Goal: Information Seeking & Learning: Learn about a topic

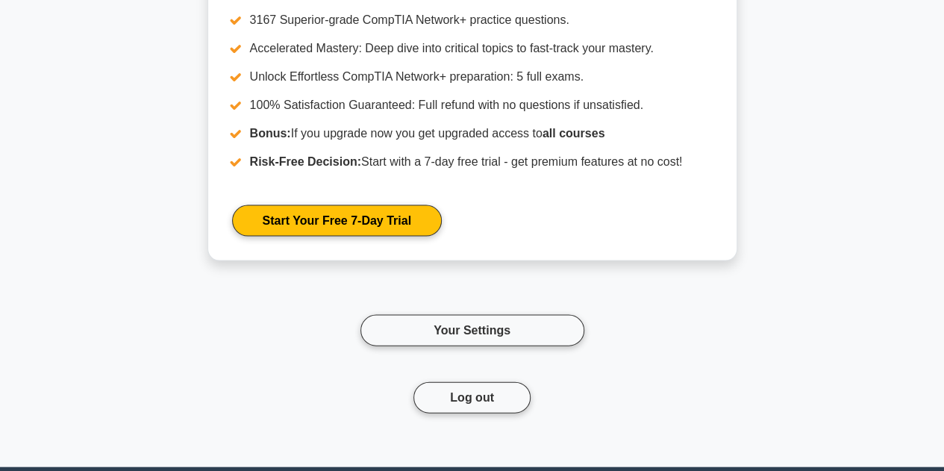
scroll to position [1603, 0]
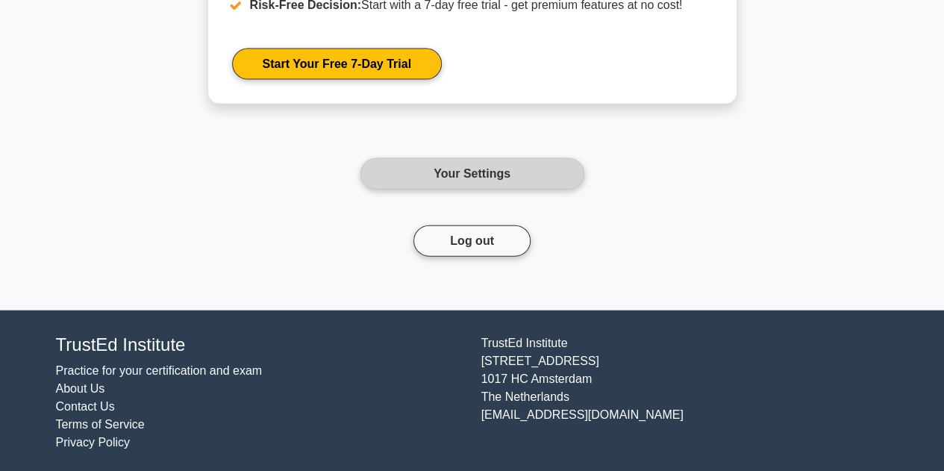
click at [492, 161] on link "Your Settings" at bounding box center [472, 173] width 224 height 31
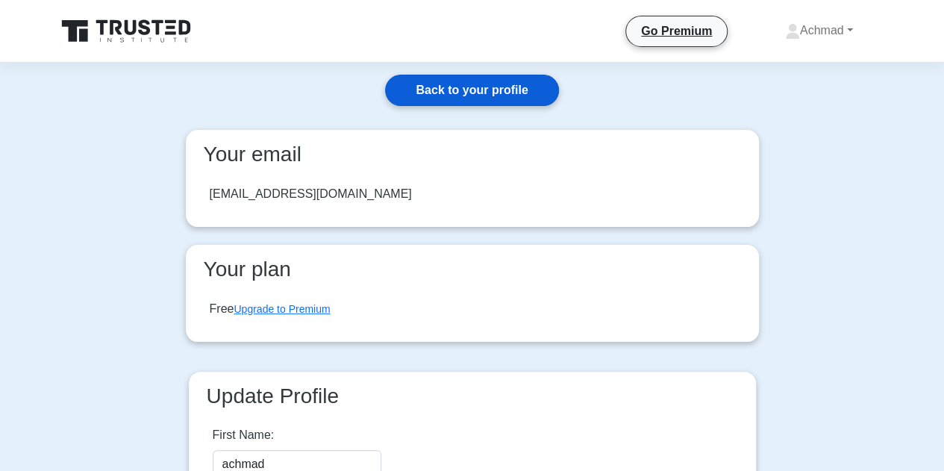
click at [498, 90] on link "Back to your profile" at bounding box center [471, 90] width 173 height 31
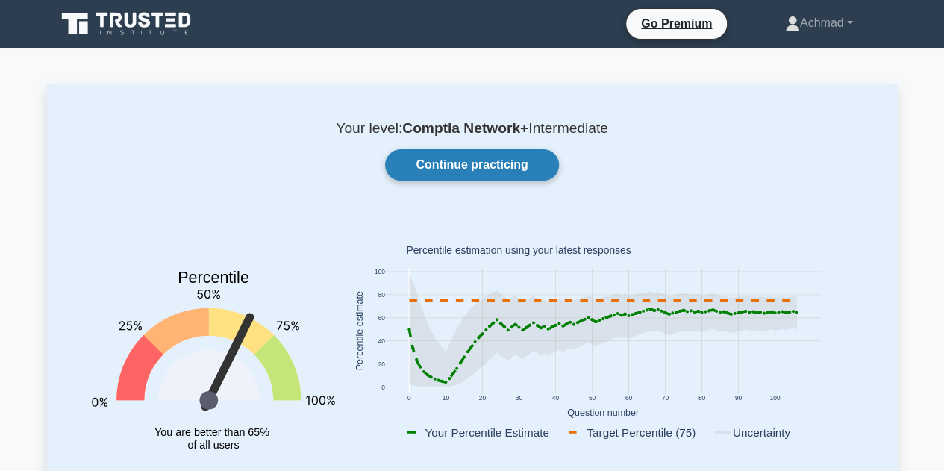
click at [443, 168] on link "Continue practicing" at bounding box center [471, 164] width 173 height 31
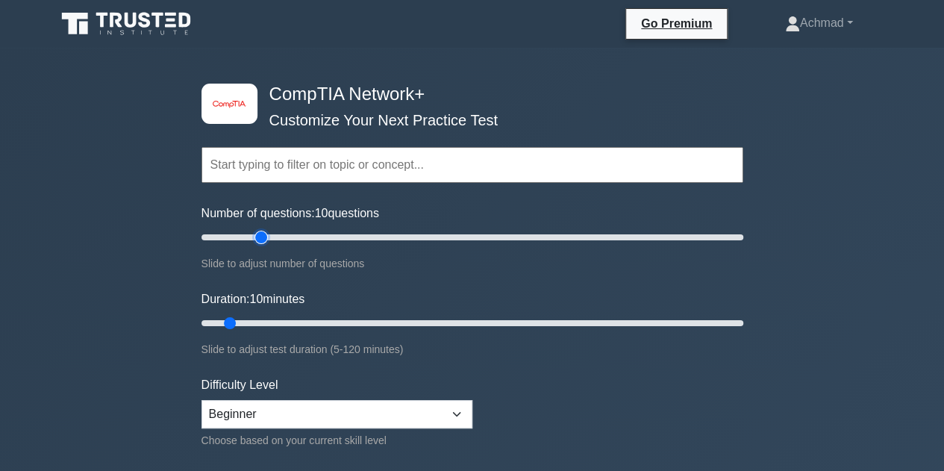
click at [256, 234] on input "Number of questions: 10 questions" at bounding box center [472, 237] width 542 height 18
type input "30"
click at [272, 236] on input "Number of questions: 25 questions" at bounding box center [472, 237] width 542 height 18
drag, startPoint x: 229, startPoint y: 325, endPoint x: 193, endPoint y: 323, distance: 35.8
click at [201, 323] on input "Duration: 5 minutes" at bounding box center [472, 323] width 542 height 18
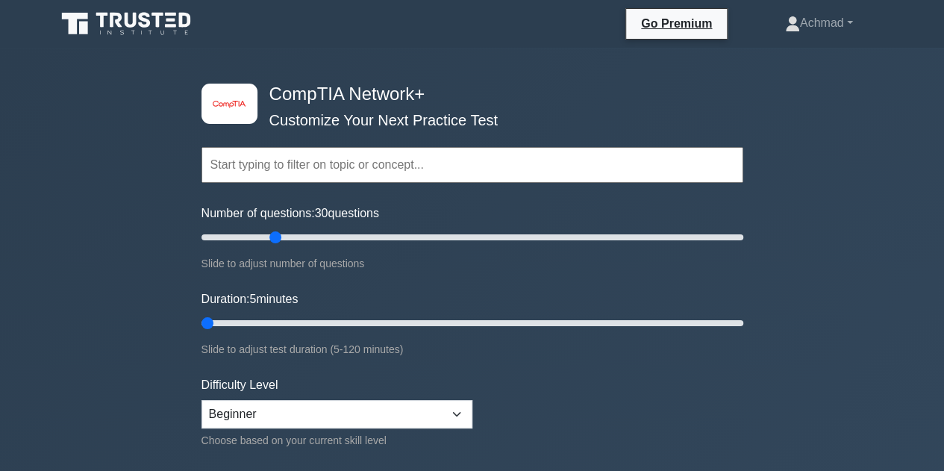
click at [193, 323] on div "image/svg+xml CompTIA Network+ Customize Your Next Practice Test Topics Network…" at bounding box center [472, 323] width 560 height 551
drag, startPoint x: 210, startPoint y: 323, endPoint x: 224, endPoint y: 325, distance: 13.5
type input "10"
click at [224, 325] on input "Duration: 10 minutes" at bounding box center [472, 323] width 542 height 18
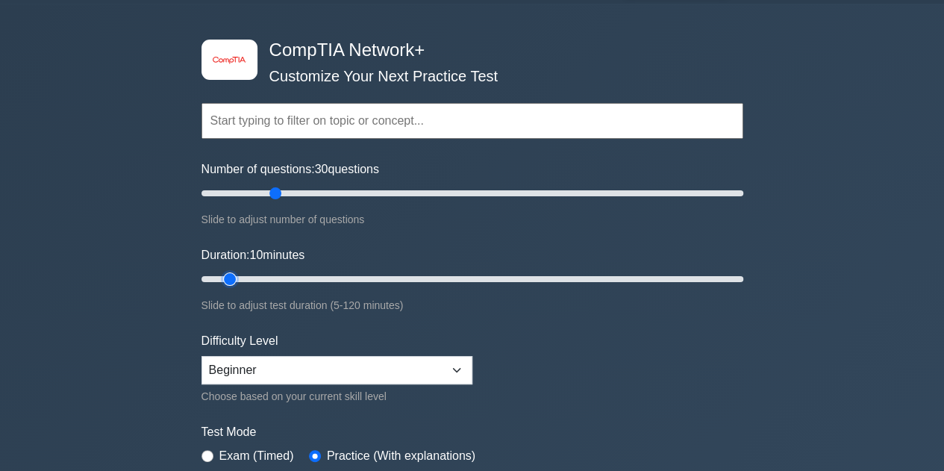
scroll to position [75, 0]
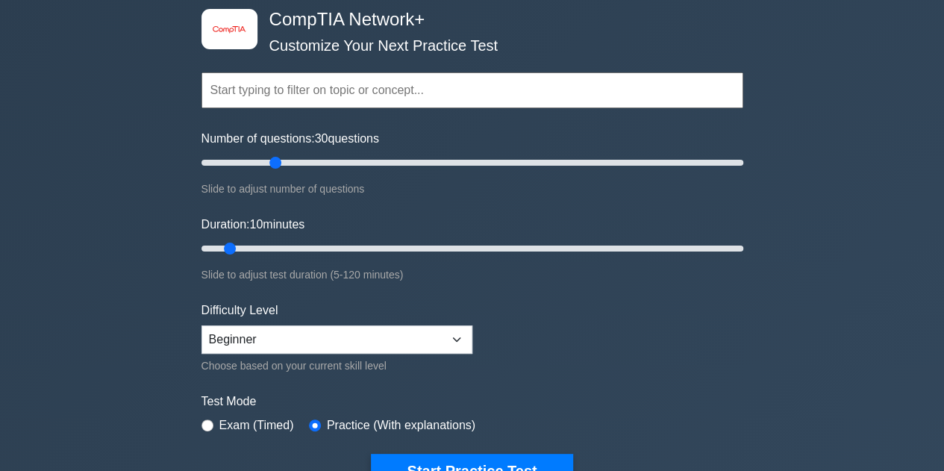
click at [444, 351] on div "Difficulty Level Beginner Intermediate Expert Choose based on your current skil…" at bounding box center [336, 337] width 271 height 73
click at [448, 335] on select "Beginner Intermediate Expert" at bounding box center [336, 339] width 271 height 28
select select "expert"
click at [201, 325] on select "Beginner Intermediate Expert" at bounding box center [336, 339] width 271 height 28
click at [256, 248] on input "Duration: 10 minutes" at bounding box center [472, 248] width 542 height 18
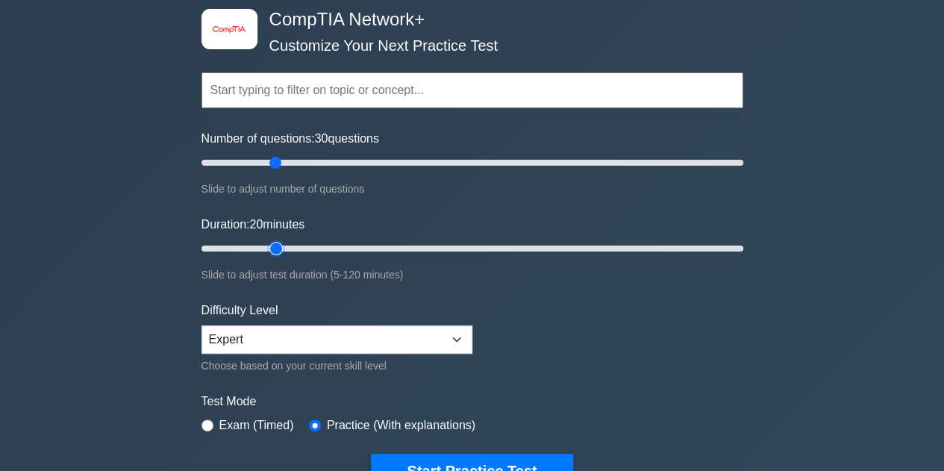
click at [275, 247] on input "Duration: 20 minutes" at bounding box center [472, 248] width 542 height 18
click at [297, 249] on input "Duration: 25 minutes" at bounding box center [472, 248] width 542 height 18
type input "30"
click at [319, 244] on input "Duration: 25 minutes" at bounding box center [472, 248] width 542 height 18
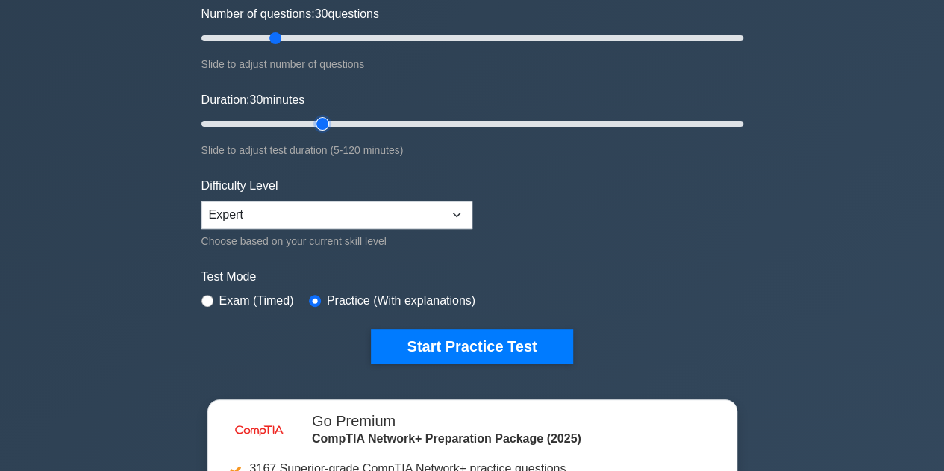
scroll to position [224, 0]
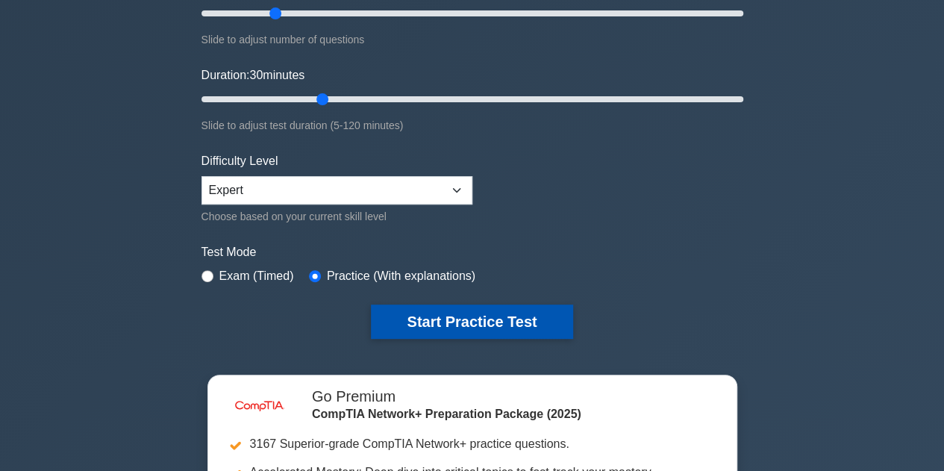
click at [451, 320] on button "Start Practice Test" at bounding box center [471, 321] width 201 height 34
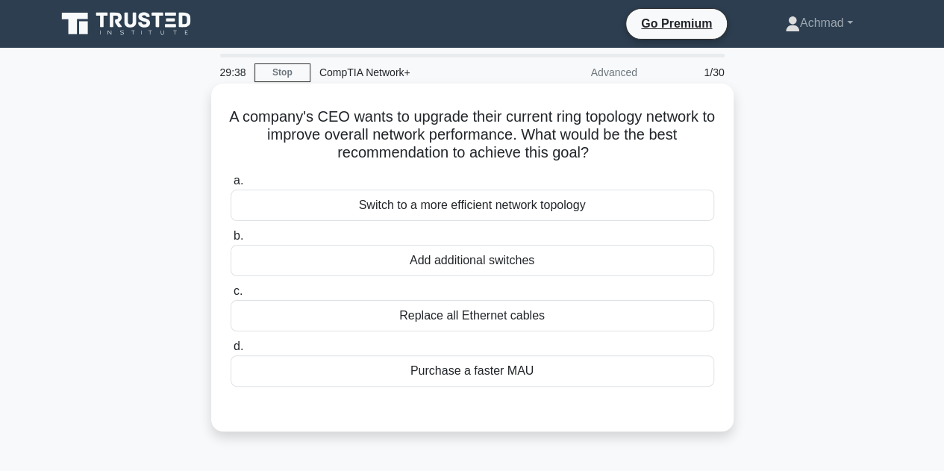
click at [496, 204] on div "Switch to a more efficient network topology" at bounding box center [472, 205] width 483 height 31
click at [231, 186] on input "a. Switch to a more efficient network topology" at bounding box center [231, 181] width 0 height 10
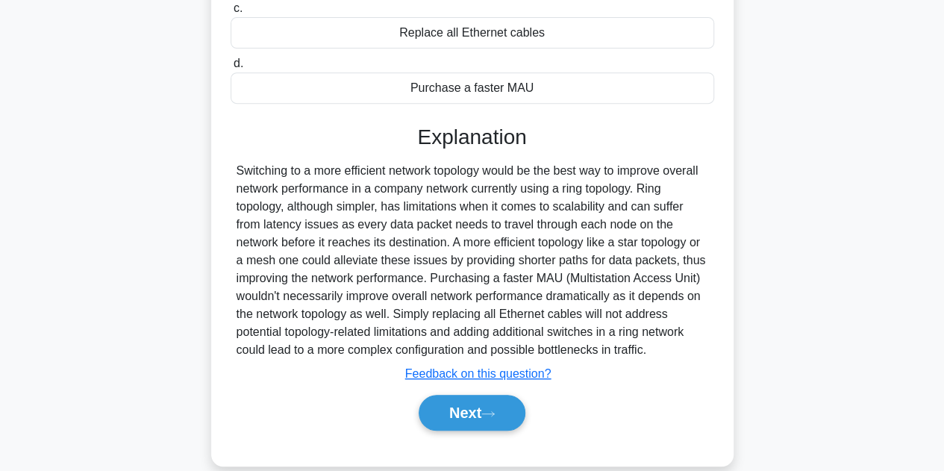
scroll to position [335, 0]
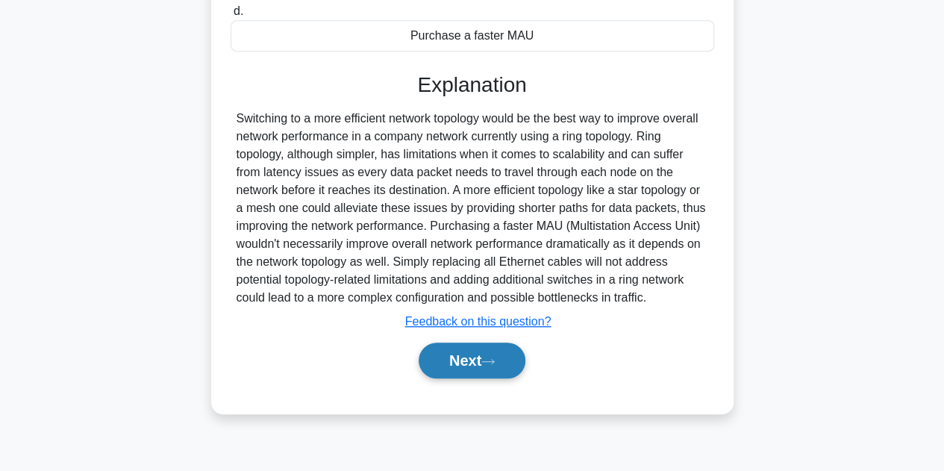
click at [486, 375] on button "Next" at bounding box center [472, 360] width 107 height 36
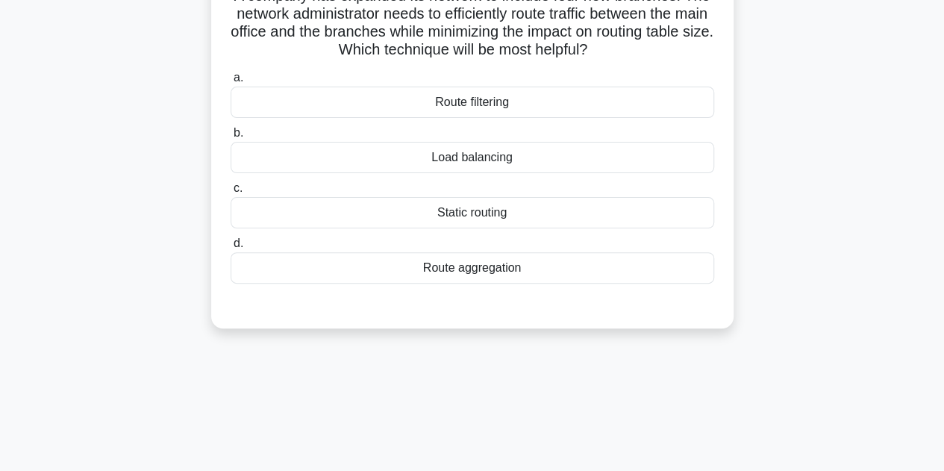
scroll to position [37, 0]
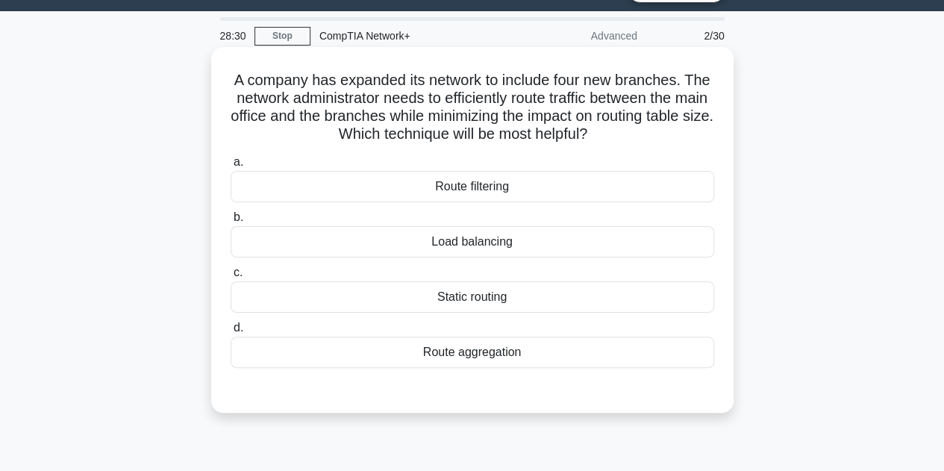
click at [495, 350] on div "Route aggregation" at bounding box center [472, 351] width 483 height 31
click at [231, 333] on input "d. Route aggregation" at bounding box center [231, 328] width 0 height 10
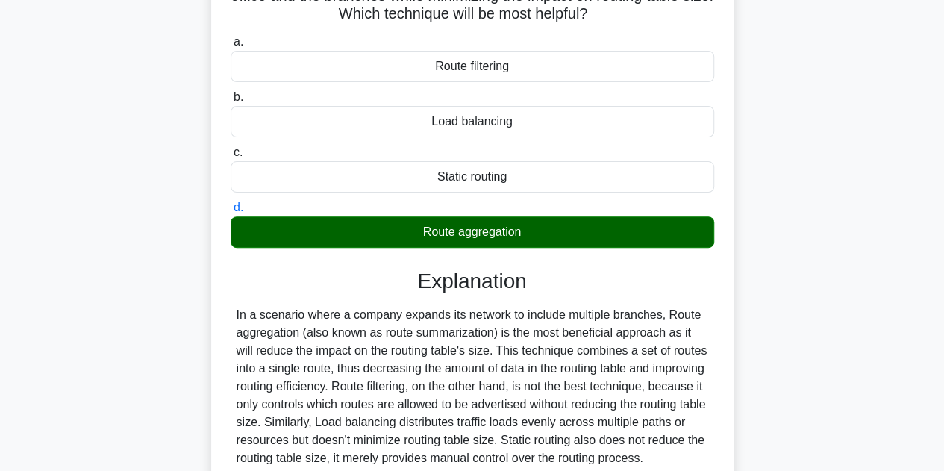
scroll to position [260, 0]
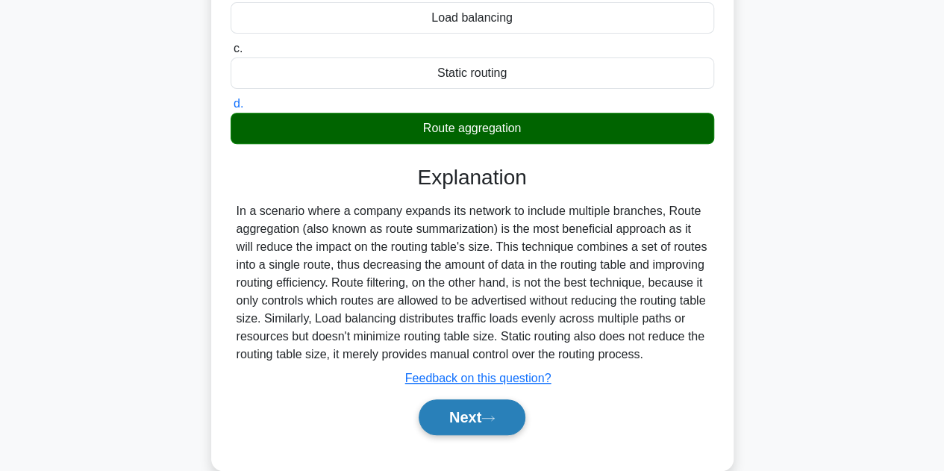
click at [480, 404] on button "Next" at bounding box center [472, 417] width 107 height 36
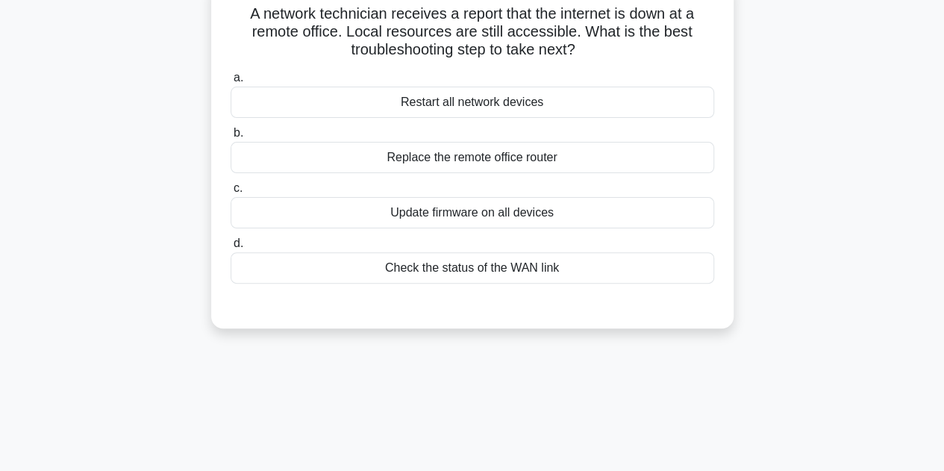
scroll to position [0, 0]
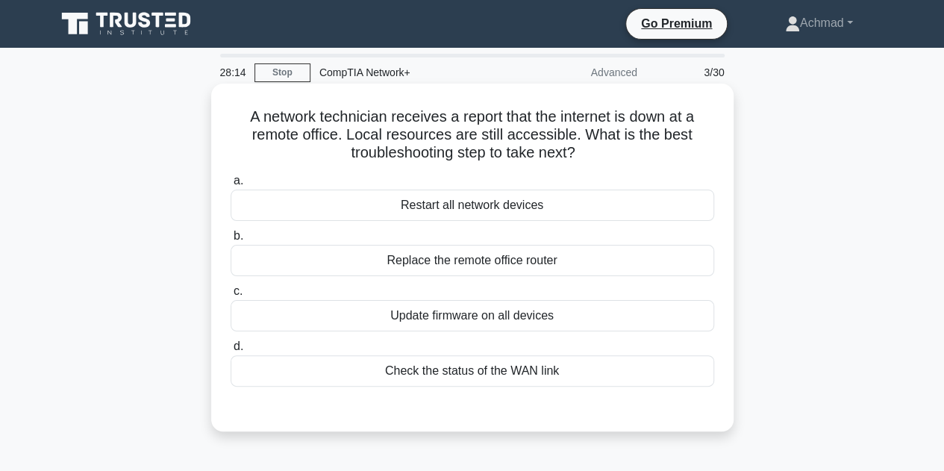
click at [532, 376] on div "Check the status of the WAN link" at bounding box center [472, 370] width 483 height 31
click at [231, 351] on input "d. Check the status of the WAN link" at bounding box center [231, 347] width 0 height 10
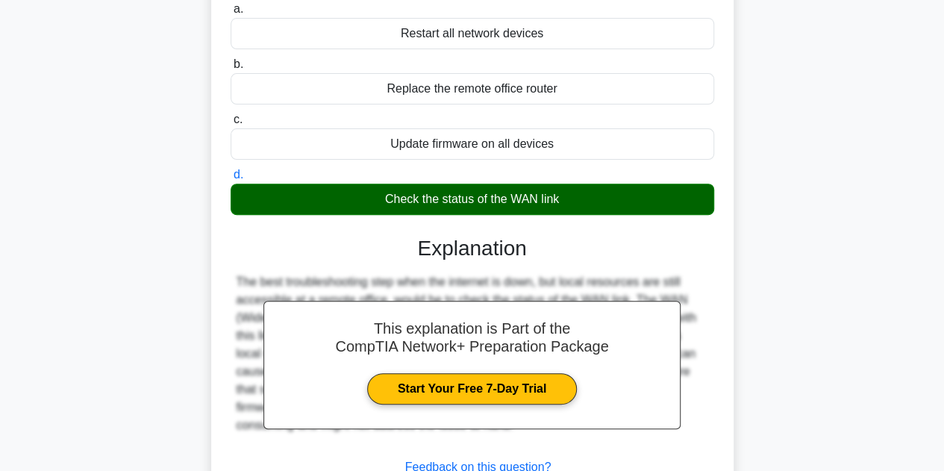
scroll to position [298, 0]
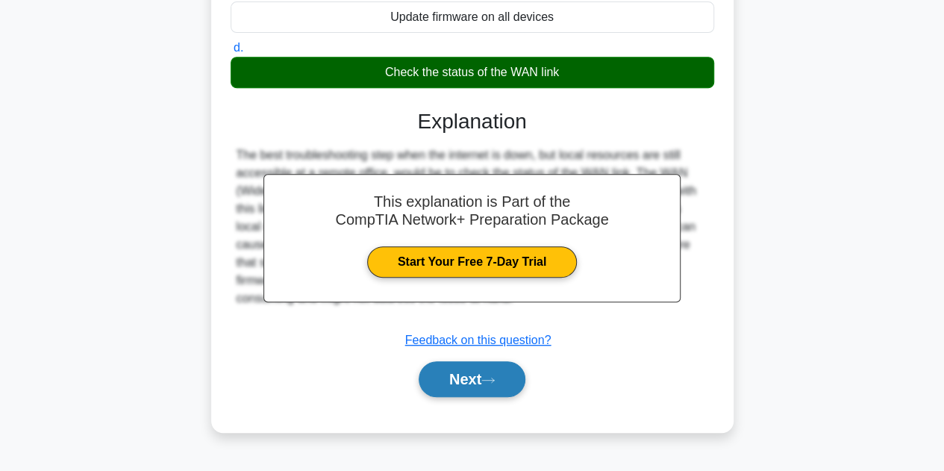
click at [497, 374] on button "Next" at bounding box center [472, 379] width 107 height 36
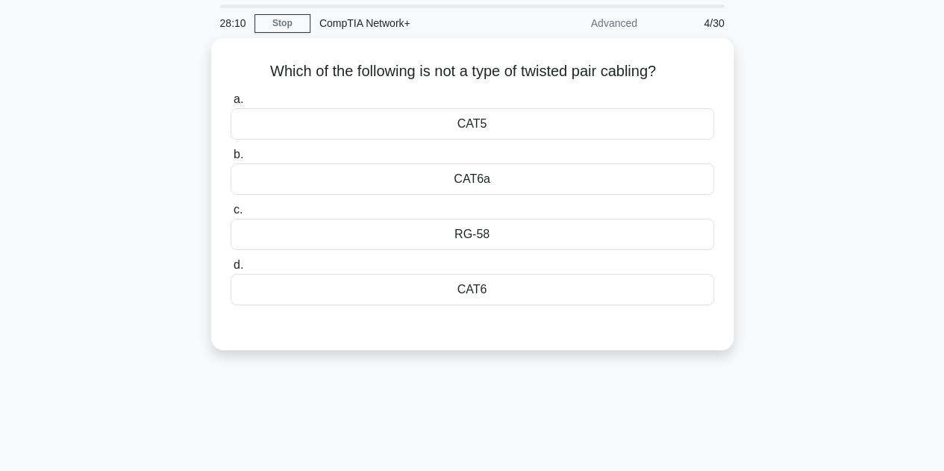
scroll to position [0, 0]
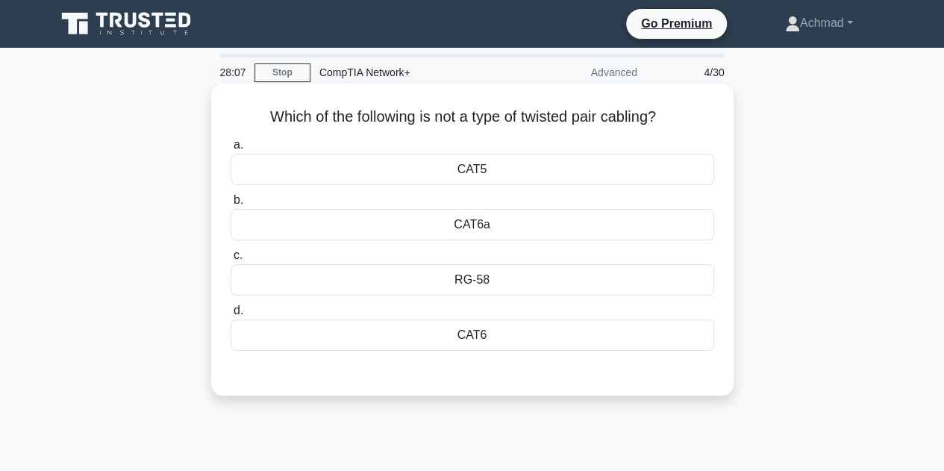
click at [488, 275] on div "RG-58" at bounding box center [472, 279] width 483 height 31
click at [231, 260] on input "c. RG-58" at bounding box center [231, 256] width 0 height 10
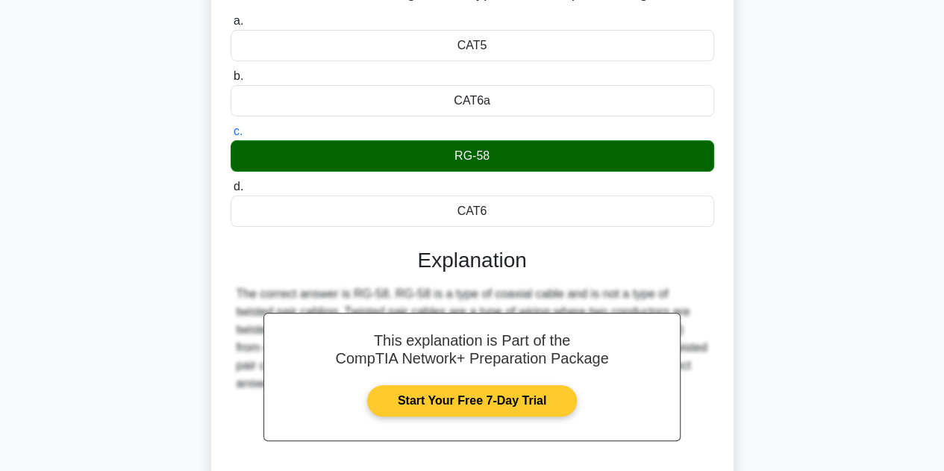
scroll to position [298, 0]
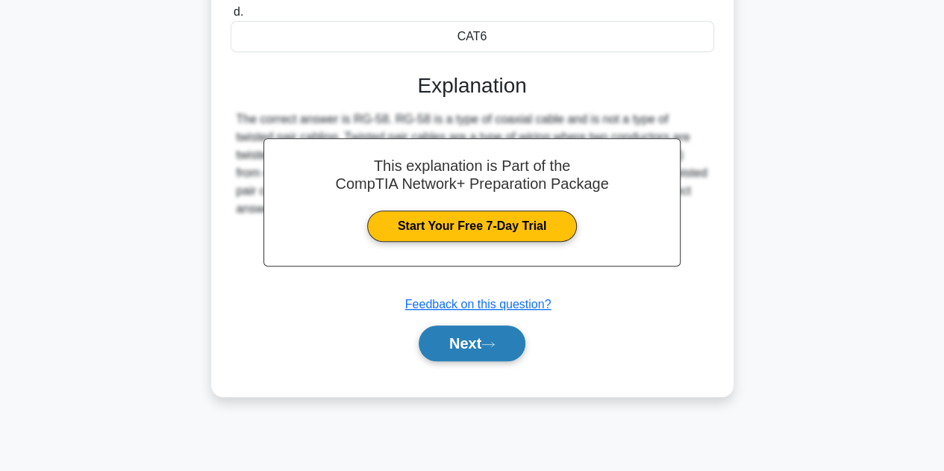
click at [509, 347] on button "Next" at bounding box center [472, 343] width 107 height 36
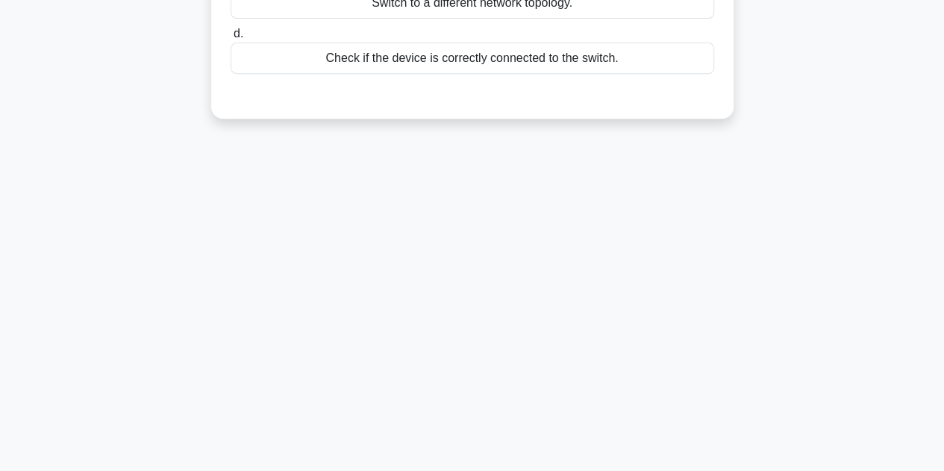
scroll to position [0, 0]
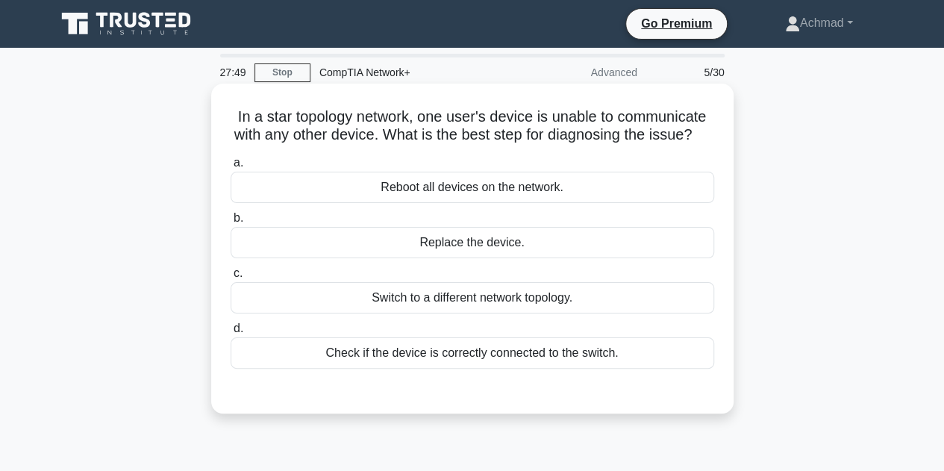
click at [475, 369] on div "Check if the device is correctly connected to the switch." at bounding box center [472, 352] width 483 height 31
click at [231, 334] on input "d. Check if the device is correctly connected to the switch." at bounding box center [231, 329] width 0 height 10
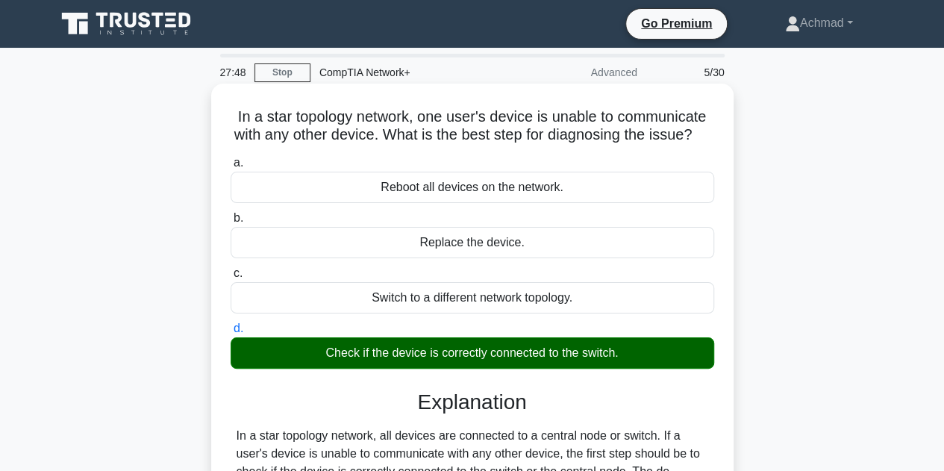
scroll to position [224, 0]
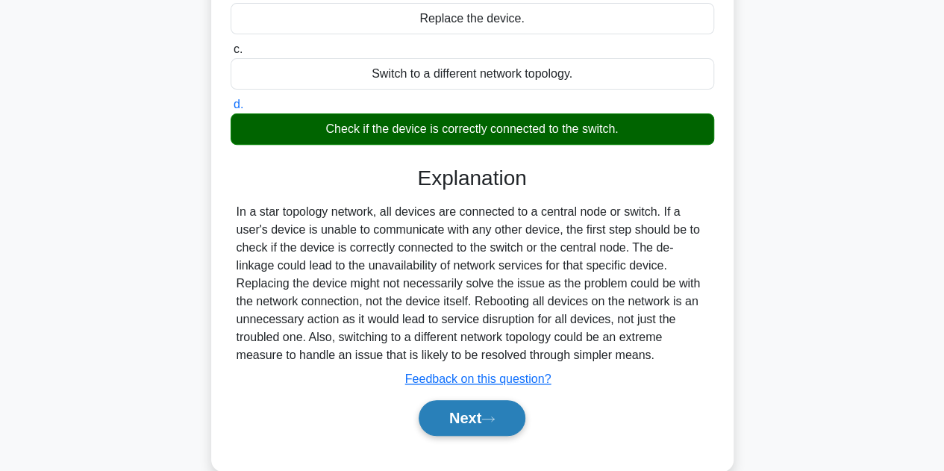
click at [485, 432] on button "Next" at bounding box center [472, 418] width 107 height 36
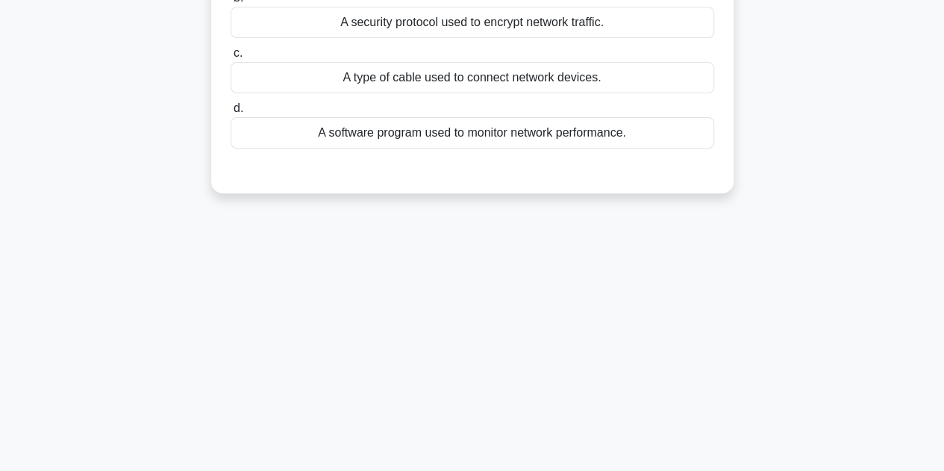
scroll to position [0, 0]
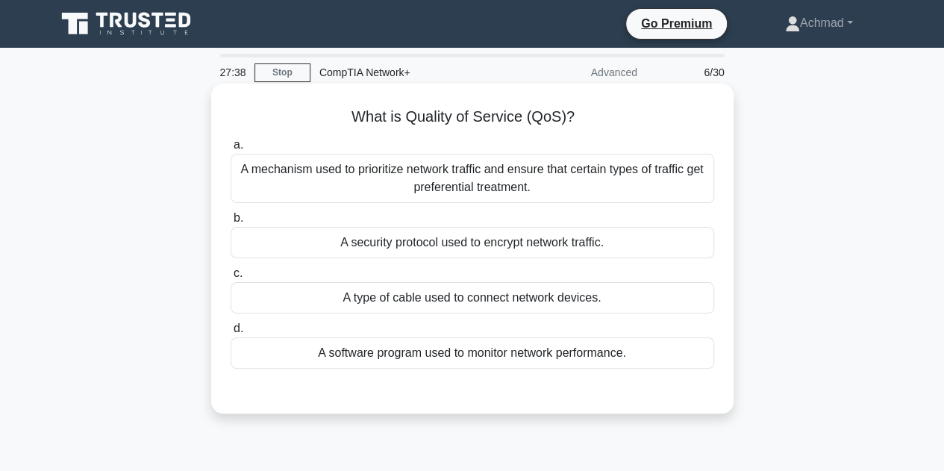
click at [513, 176] on div "A mechanism used to prioritize network traffic and ensure that certain types of…" at bounding box center [472, 178] width 483 height 49
click at [231, 150] on input "a. A mechanism used to prioritize network traffic and ensure that certain types…" at bounding box center [231, 145] width 0 height 10
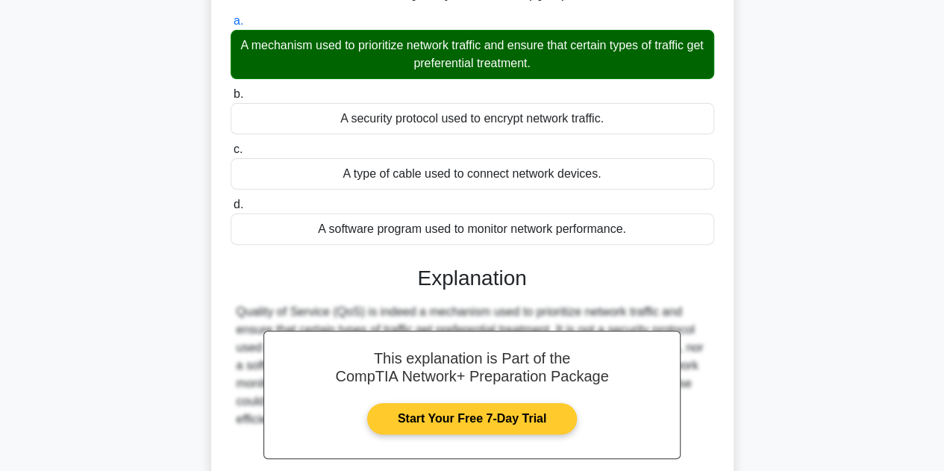
scroll to position [224, 0]
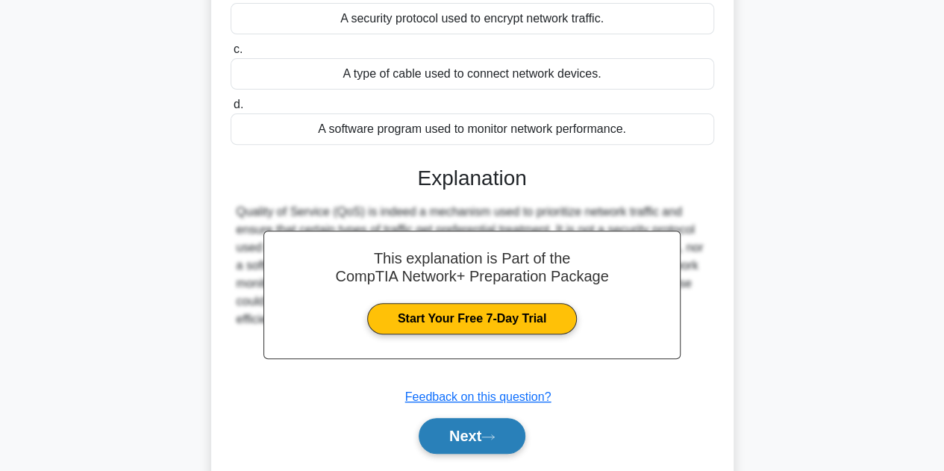
click at [484, 449] on button "Next" at bounding box center [472, 436] width 107 height 36
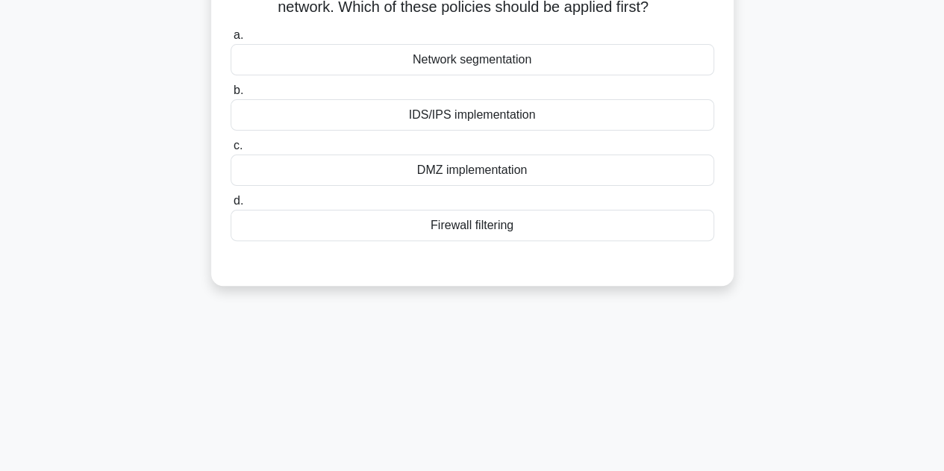
scroll to position [0, 0]
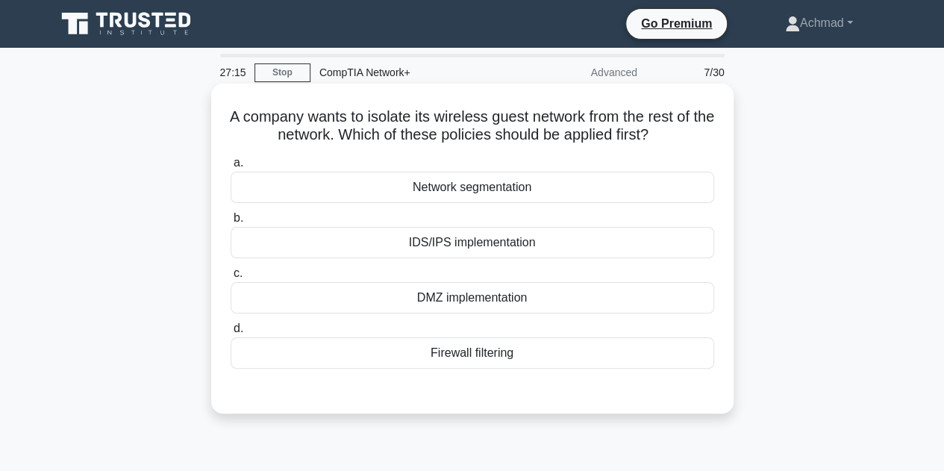
click at [539, 192] on div "Network segmentation" at bounding box center [472, 187] width 483 height 31
click at [231, 168] on input "a. Network segmentation" at bounding box center [231, 163] width 0 height 10
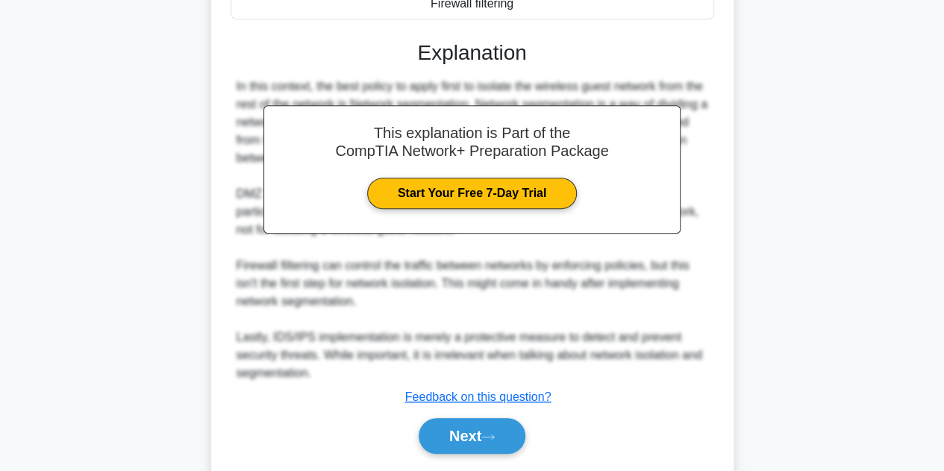
scroll to position [373, 0]
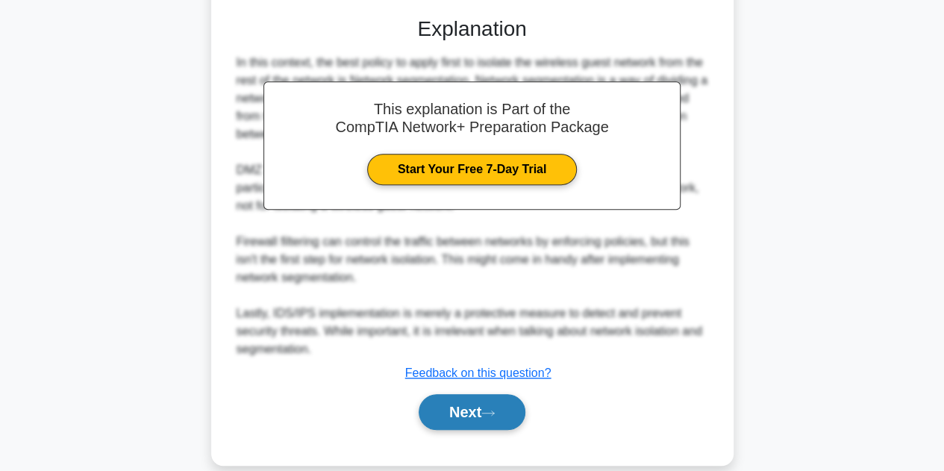
click at [495, 420] on button "Next" at bounding box center [472, 412] width 107 height 36
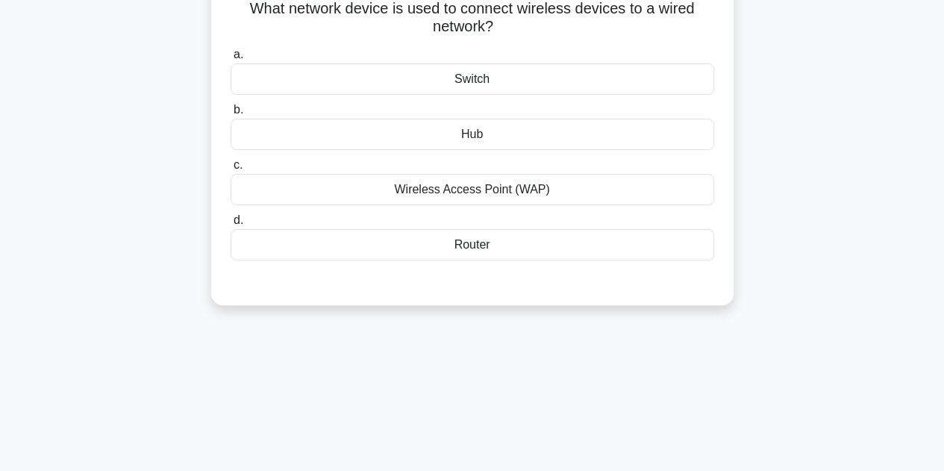
scroll to position [37, 0]
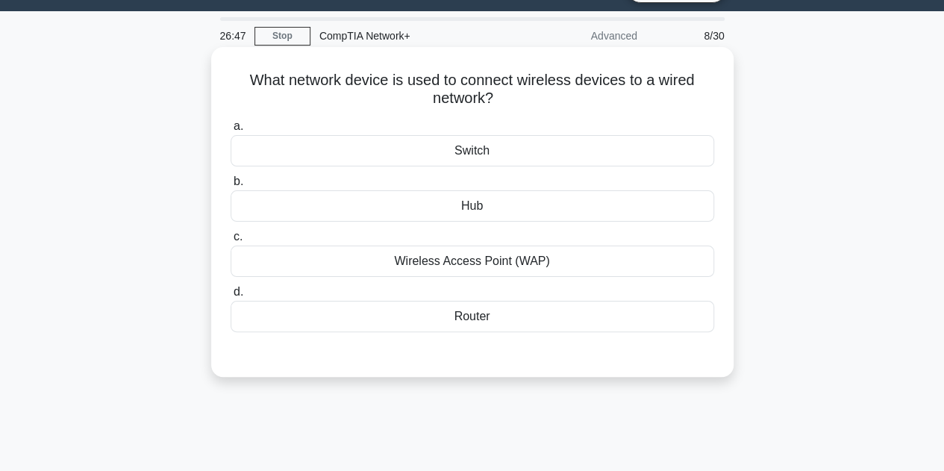
click at [553, 264] on div "Wireless Access Point (WAP)" at bounding box center [472, 260] width 483 height 31
click at [231, 242] on input "c. Wireless Access Point (WAP)" at bounding box center [231, 237] width 0 height 10
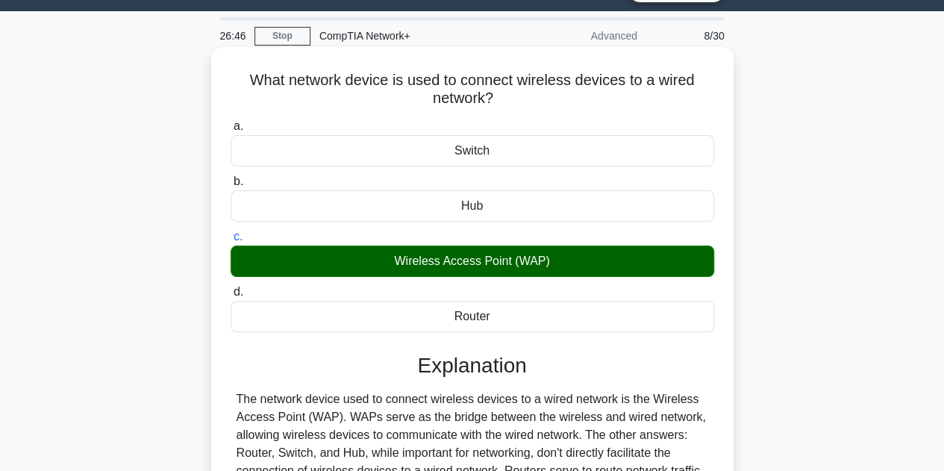
scroll to position [335, 0]
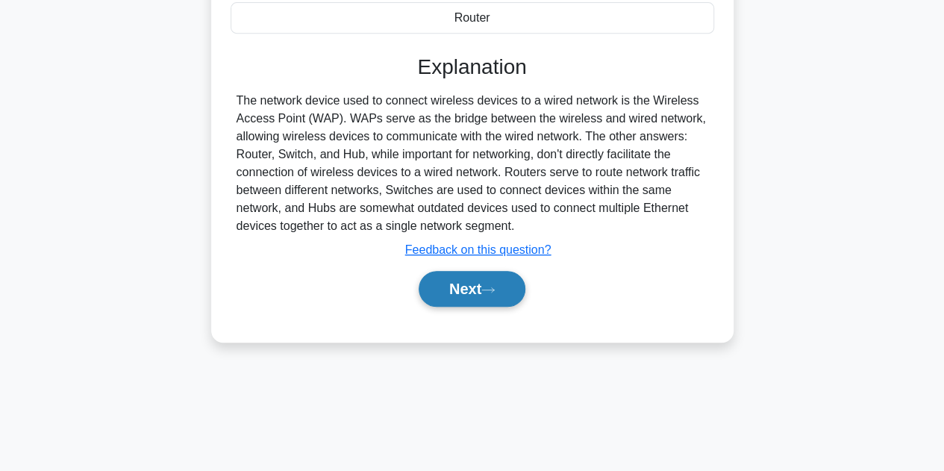
click at [502, 296] on button "Next" at bounding box center [472, 289] width 107 height 36
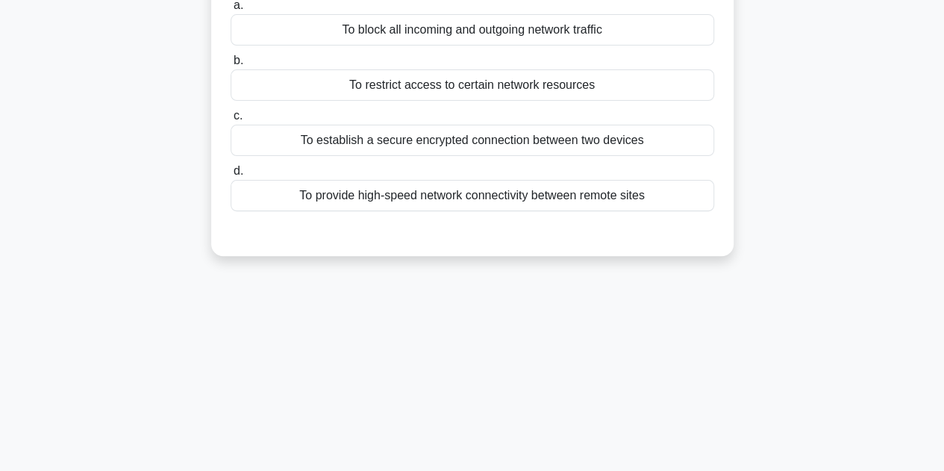
scroll to position [0, 0]
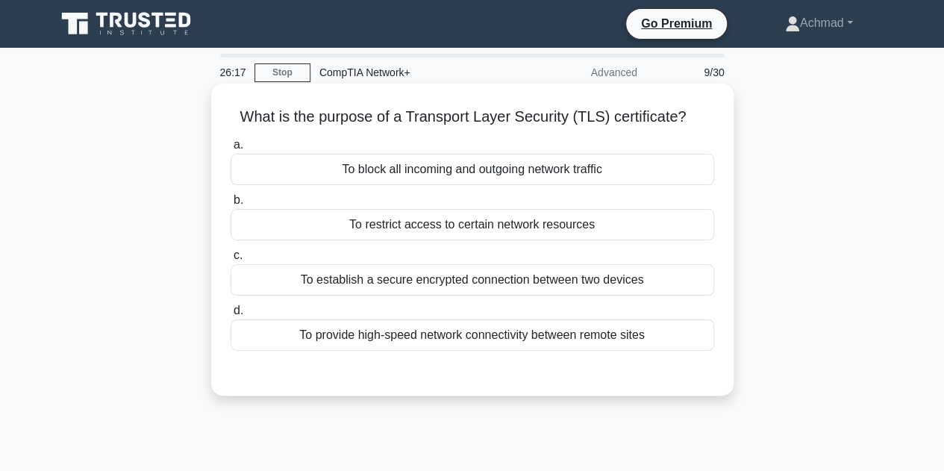
click at [500, 229] on div "To restrict access to certain network resources" at bounding box center [472, 224] width 483 height 31
click at [231, 205] on input "b. To restrict access to certain network resources" at bounding box center [231, 200] width 0 height 10
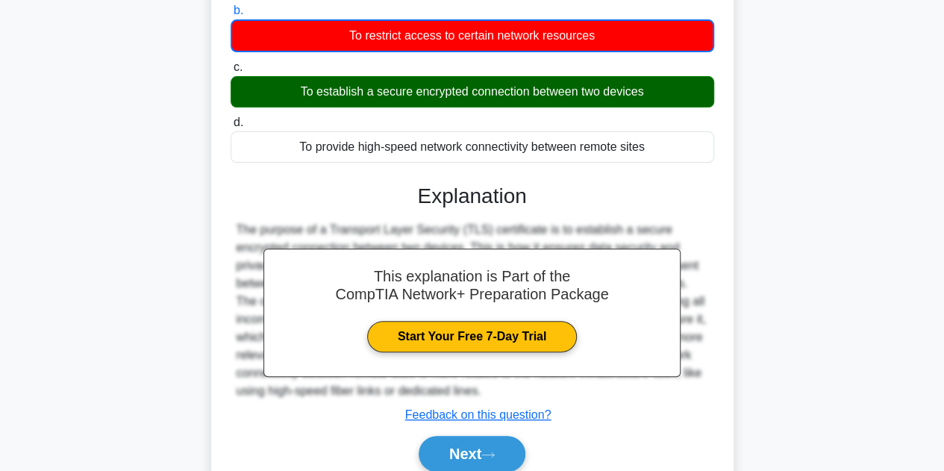
scroll to position [224, 0]
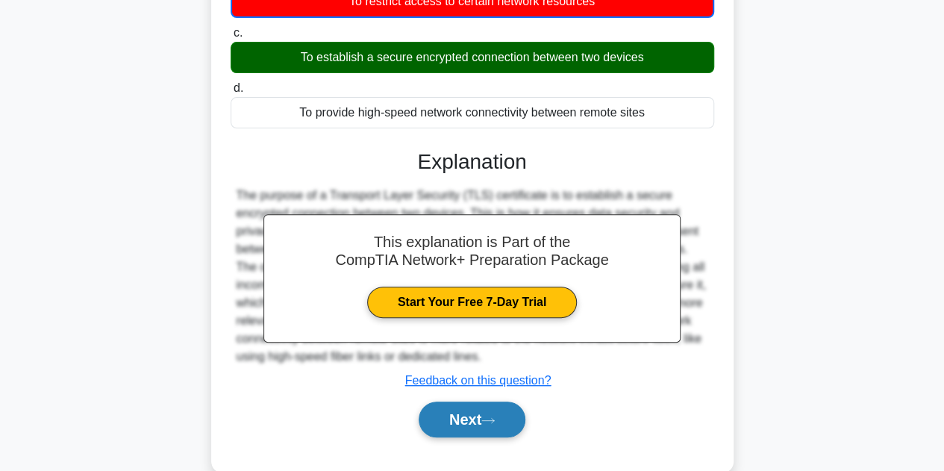
click at [495, 417] on icon at bounding box center [487, 420] width 13 height 8
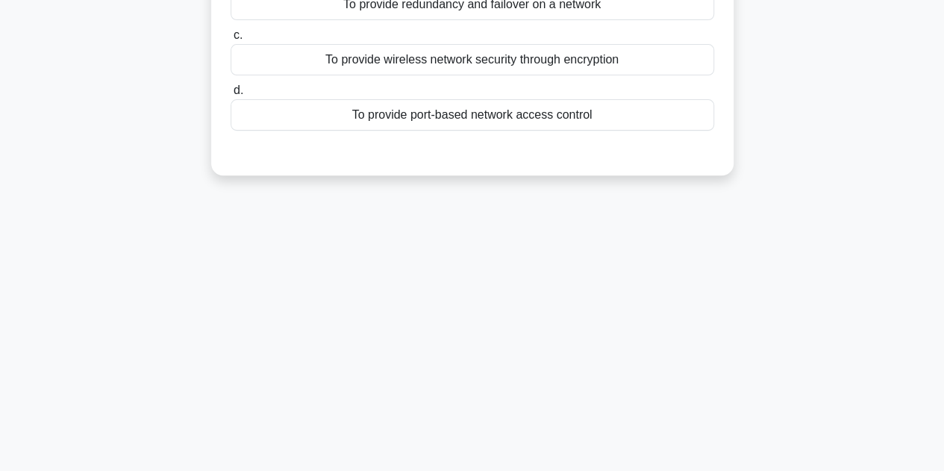
scroll to position [0, 0]
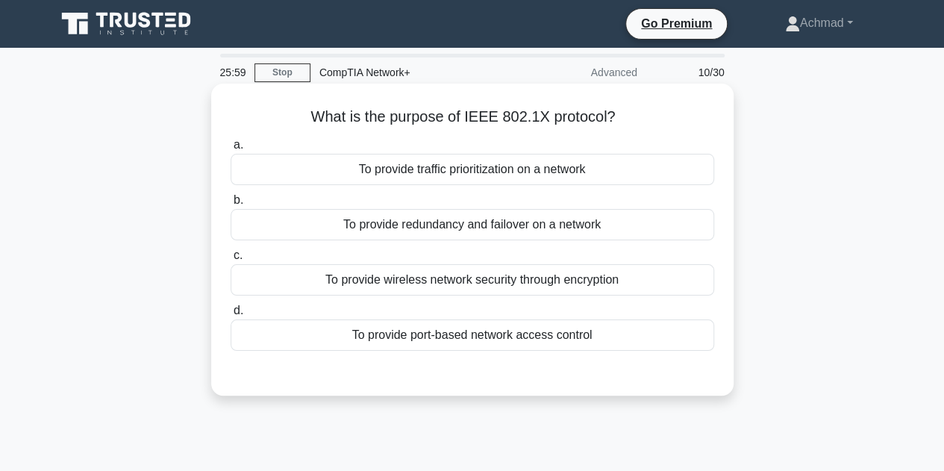
click at [510, 281] on div "To provide wireless network security through encryption" at bounding box center [472, 279] width 483 height 31
click at [231, 260] on input "c. To provide wireless network security through encryption" at bounding box center [231, 256] width 0 height 10
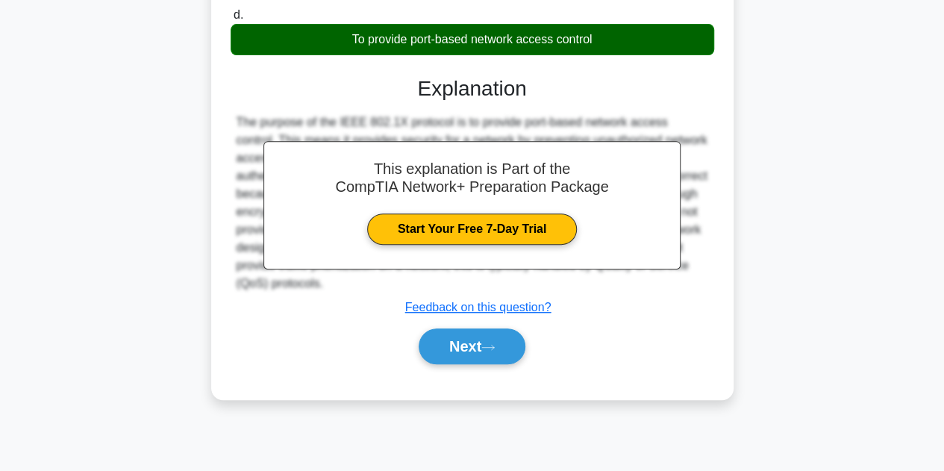
scroll to position [298, 0]
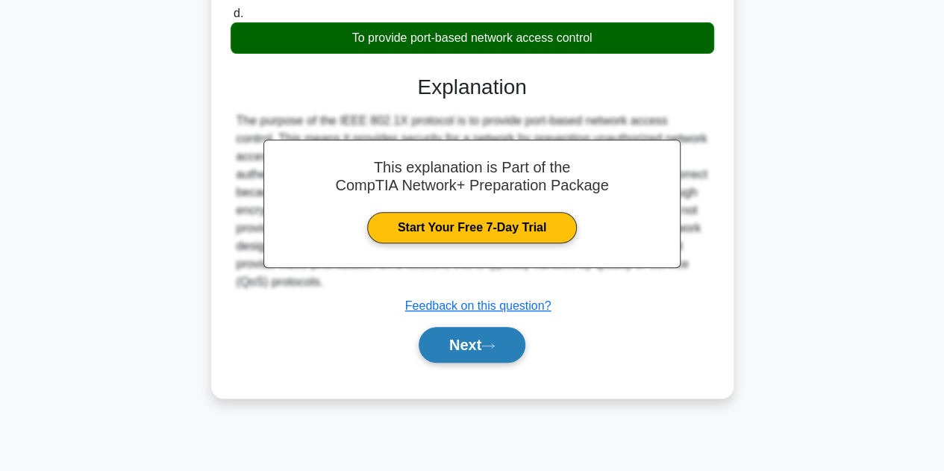
click at [492, 356] on button "Next" at bounding box center [472, 345] width 107 height 36
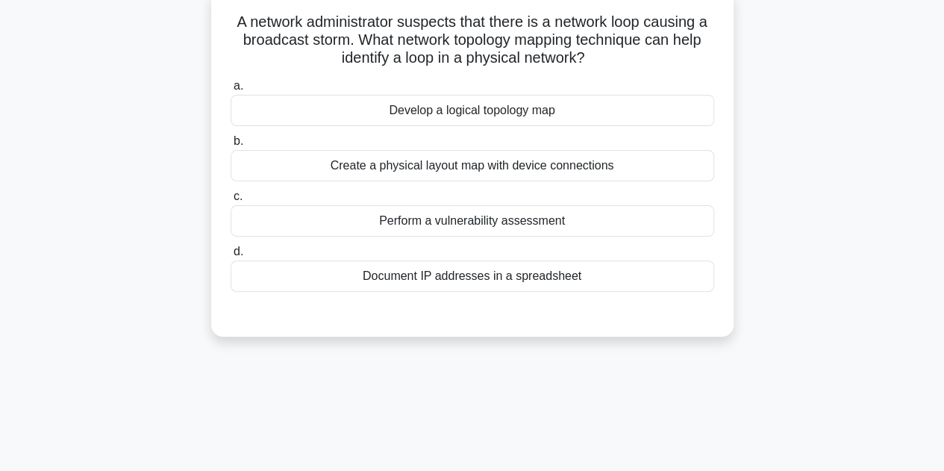
scroll to position [0, 0]
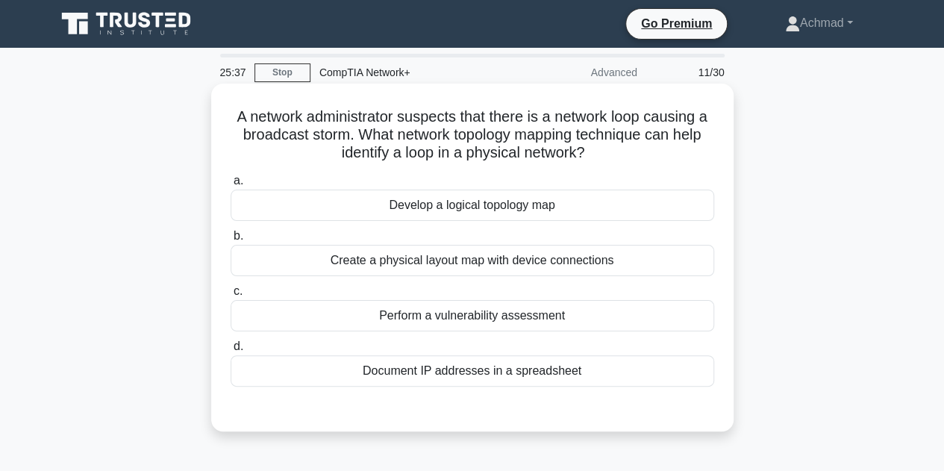
click at [481, 204] on div "Develop a logical topology map" at bounding box center [472, 205] width 483 height 31
click at [231, 186] on input "a. Develop a logical topology map" at bounding box center [231, 181] width 0 height 10
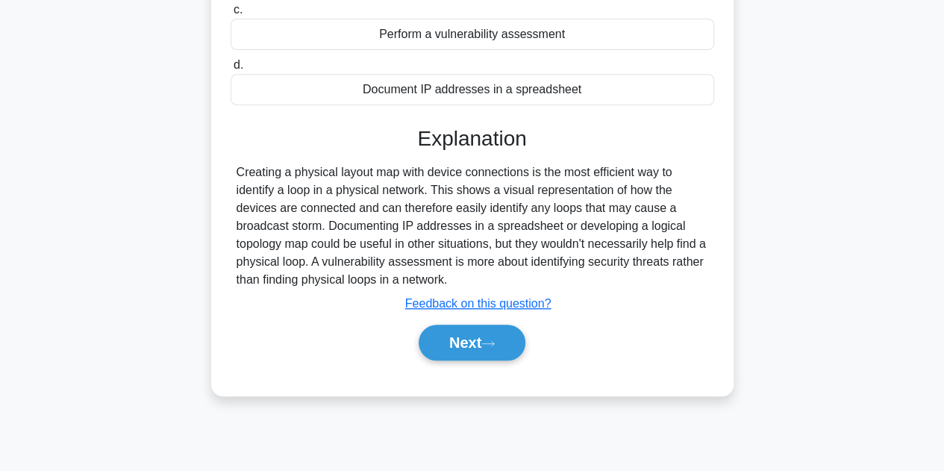
scroll to position [298, 0]
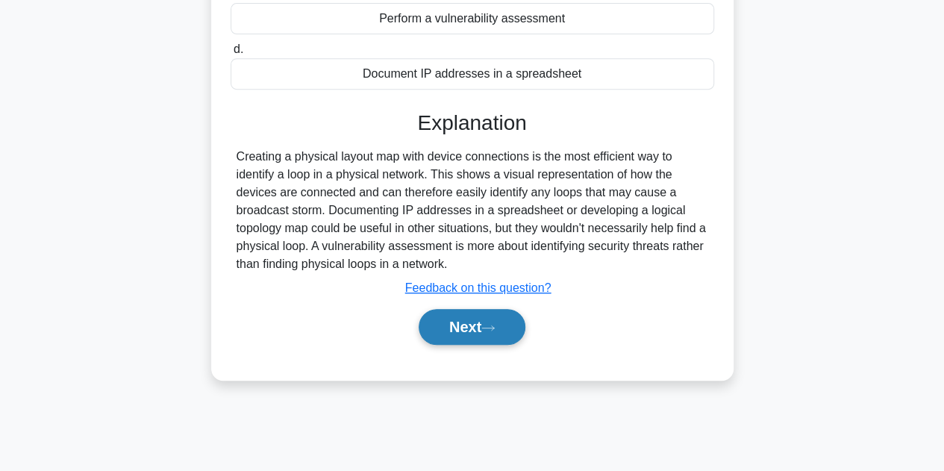
click at [483, 314] on button "Next" at bounding box center [472, 327] width 107 height 36
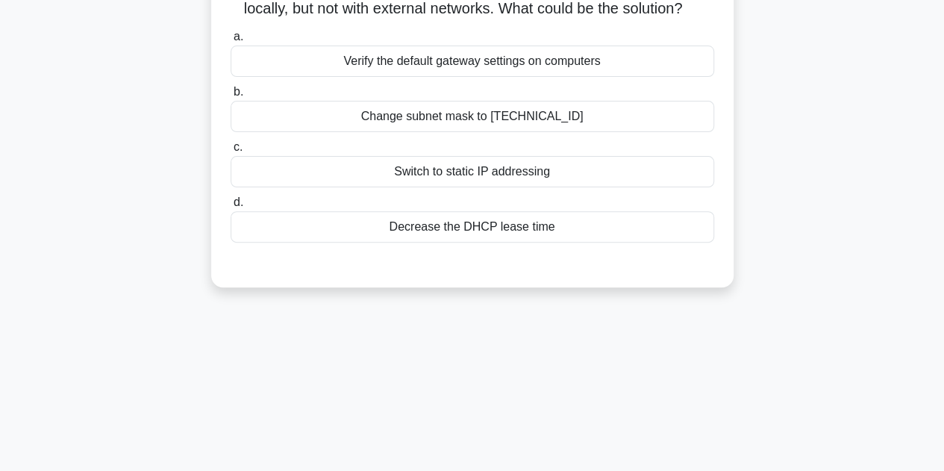
scroll to position [0, 0]
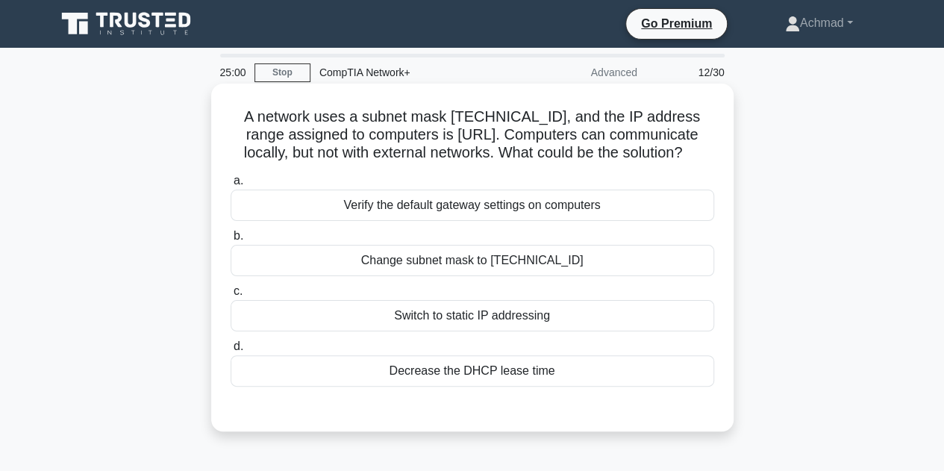
click at [545, 262] on div "Change subnet mask to 255.255.0.0" at bounding box center [472, 260] width 483 height 31
click at [231, 241] on input "b. Change subnet mask to 255.255.0.0" at bounding box center [231, 236] width 0 height 10
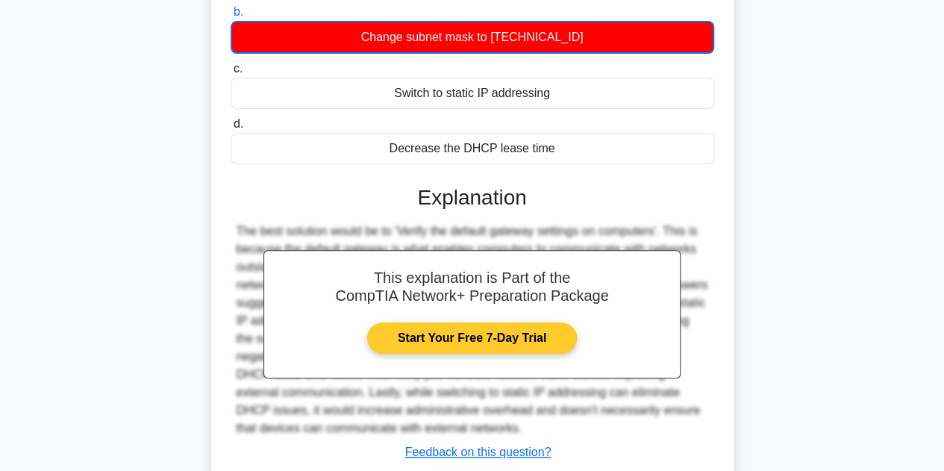
scroll to position [335, 0]
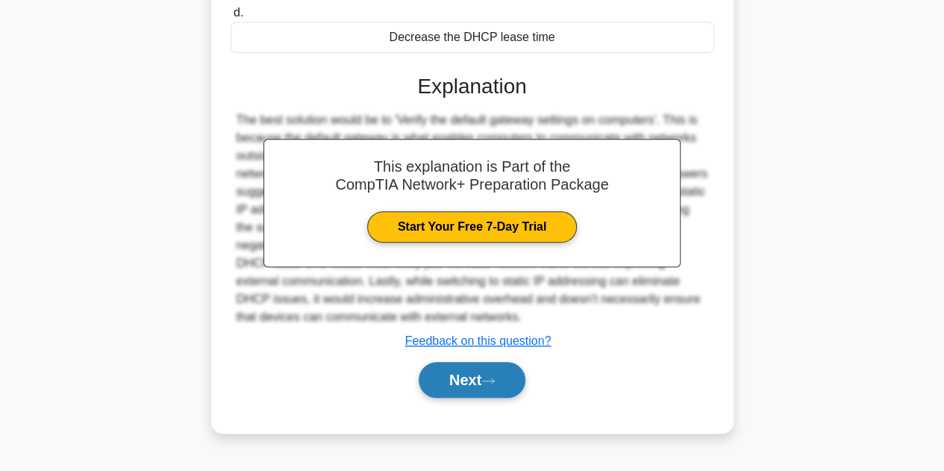
click at [467, 372] on button "Next" at bounding box center [472, 380] width 107 height 36
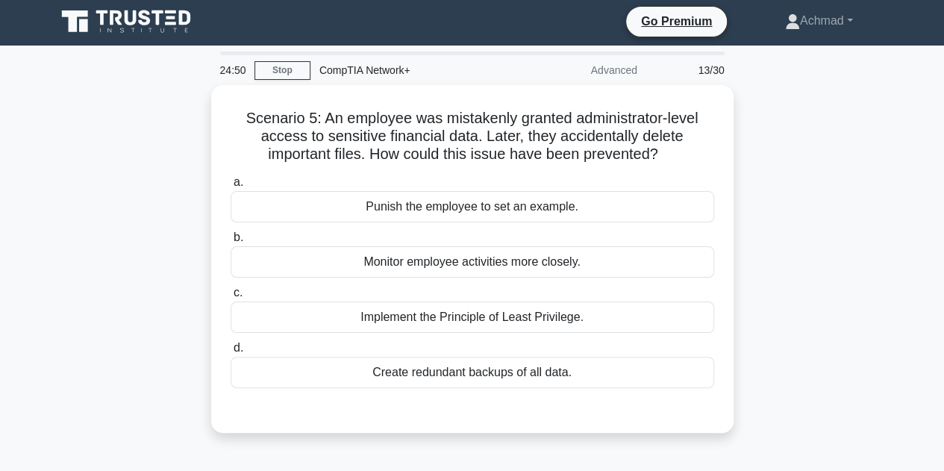
scroll to position [0, 0]
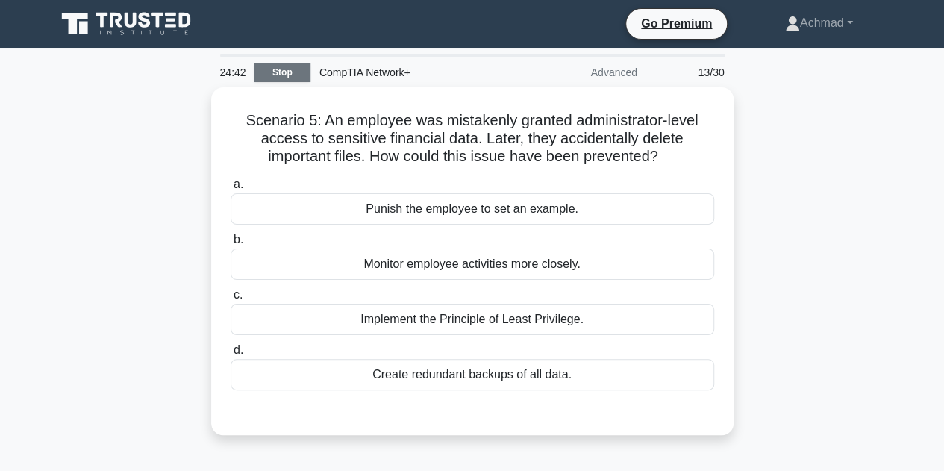
click at [269, 69] on link "Stop" at bounding box center [282, 72] width 56 height 19
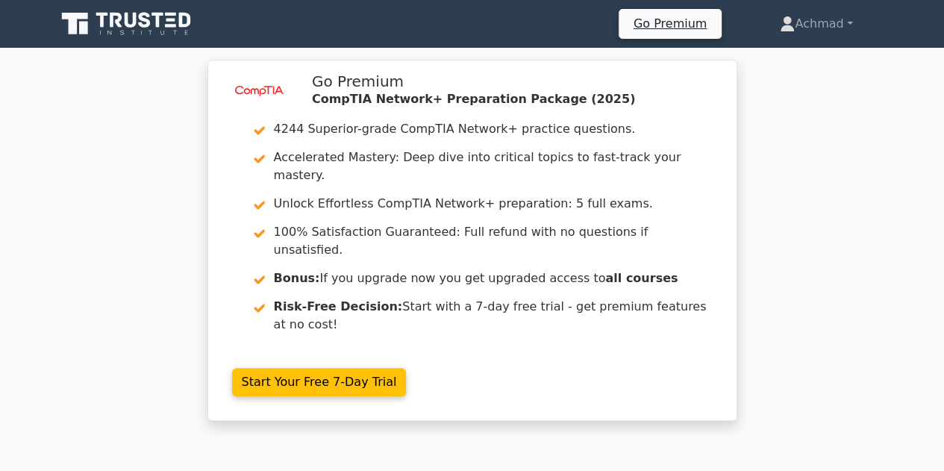
click at [154, 25] on icon at bounding box center [127, 24] width 143 height 28
